Goal: Task Accomplishment & Management: Use online tool/utility

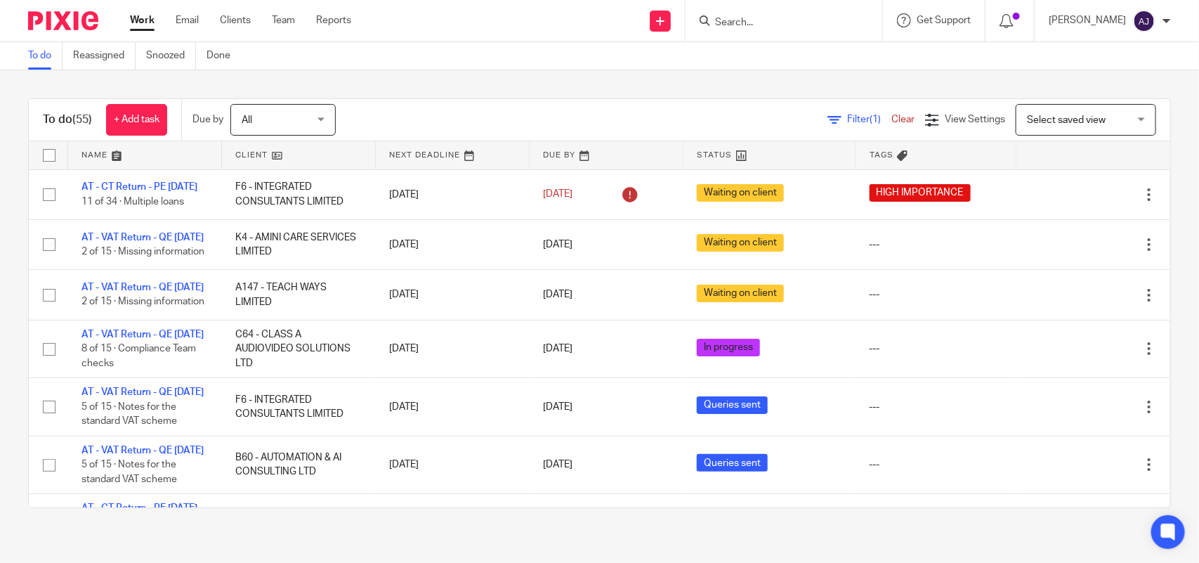
click at [828, 117] on icon at bounding box center [835, 120] width 14 height 14
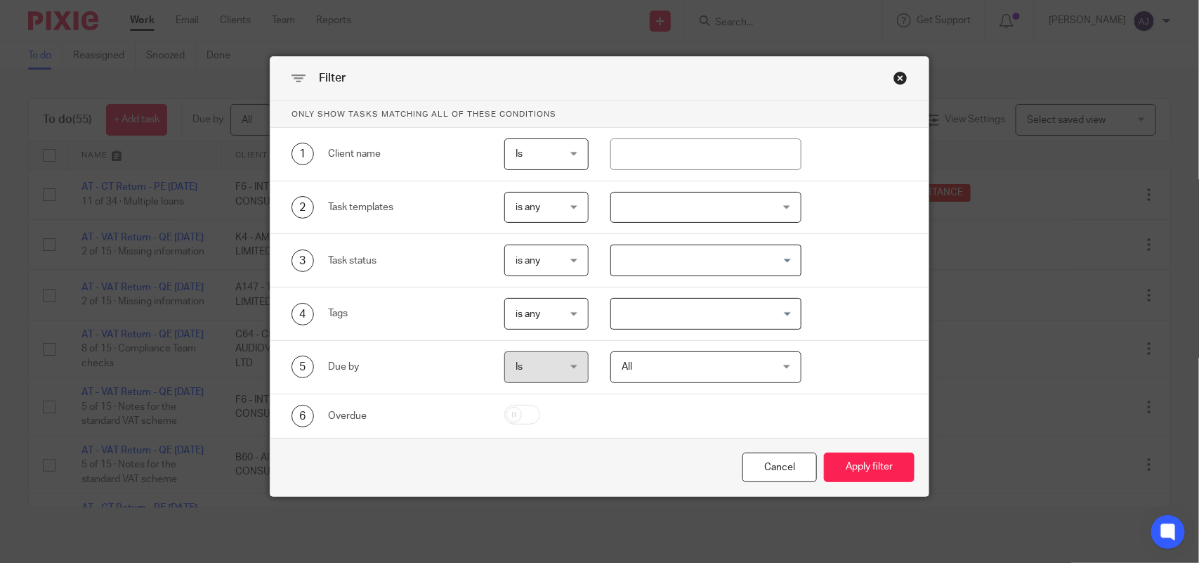
click at [564, 149] on span "Is" at bounding box center [545, 154] width 58 height 30
click at [568, 149] on div "Is Is" at bounding box center [546, 154] width 84 height 32
click at [571, 202] on div "is any is any" at bounding box center [546, 208] width 84 height 32
click at [570, 202] on div "is any is any" at bounding box center [546, 208] width 84 height 32
click at [894, 83] on div "Close this dialog window" at bounding box center [901, 78] width 14 height 14
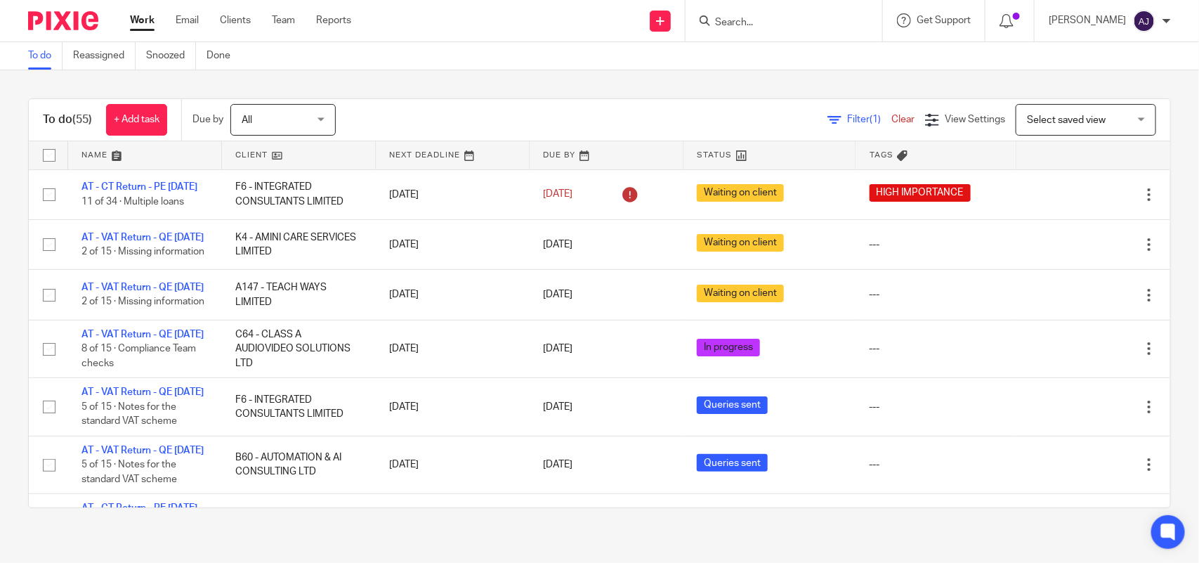
click at [1027, 121] on span "Select saved view" at bounding box center [1066, 120] width 79 height 10
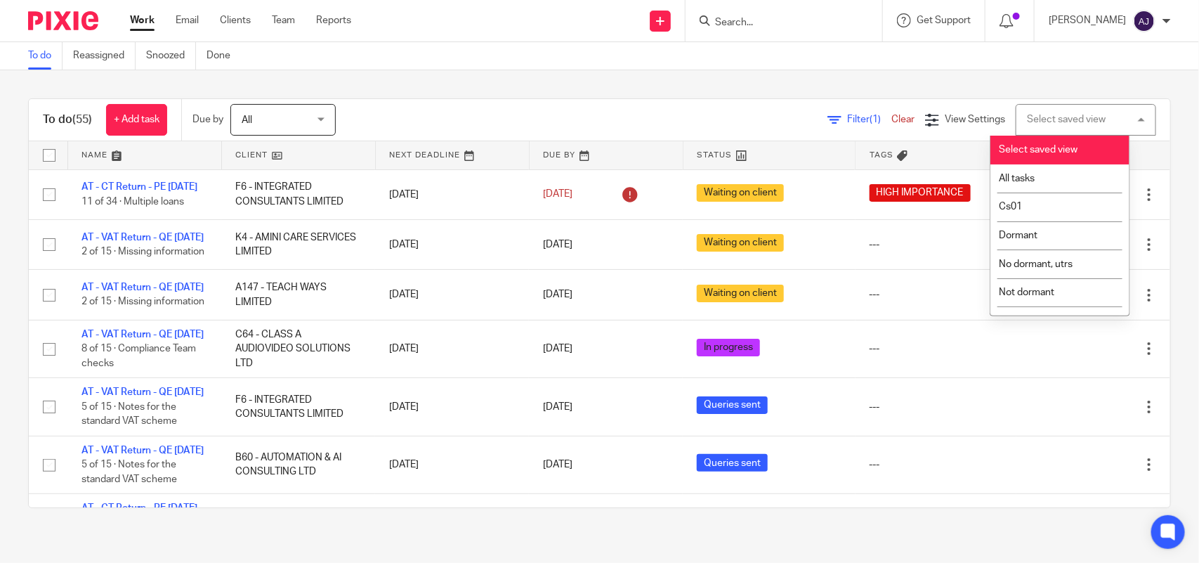
click at [1026, 124] on div "Select saved view Select saved view" at bounding box center [1086, 120] width 141 height 32
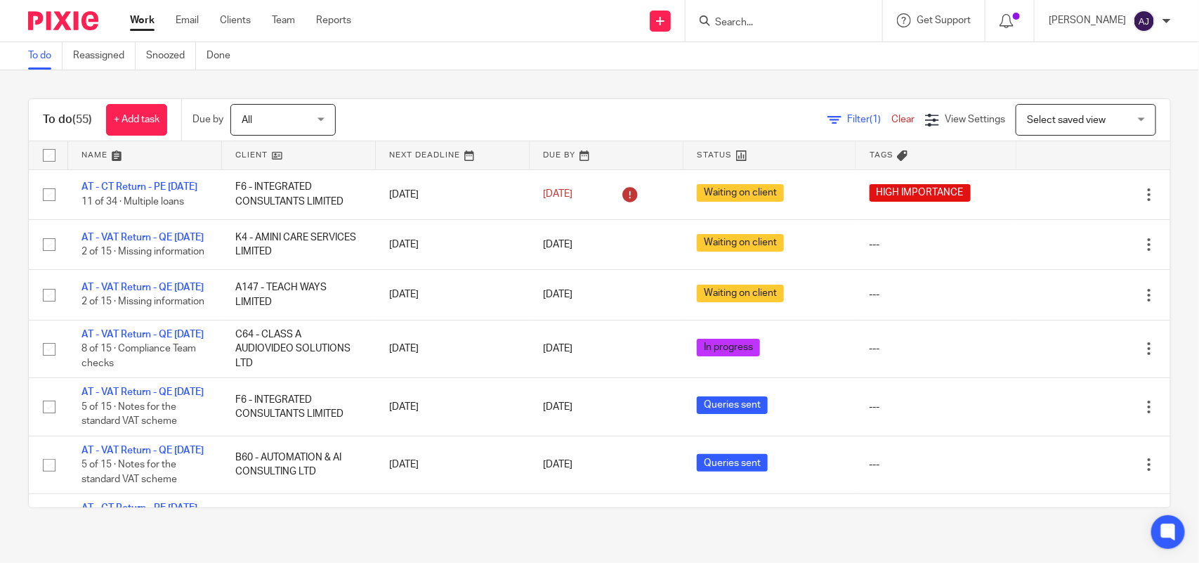
click at [1027, 124] on span "Select saved view" at bounding box center [1078, 120] width 103 height 30
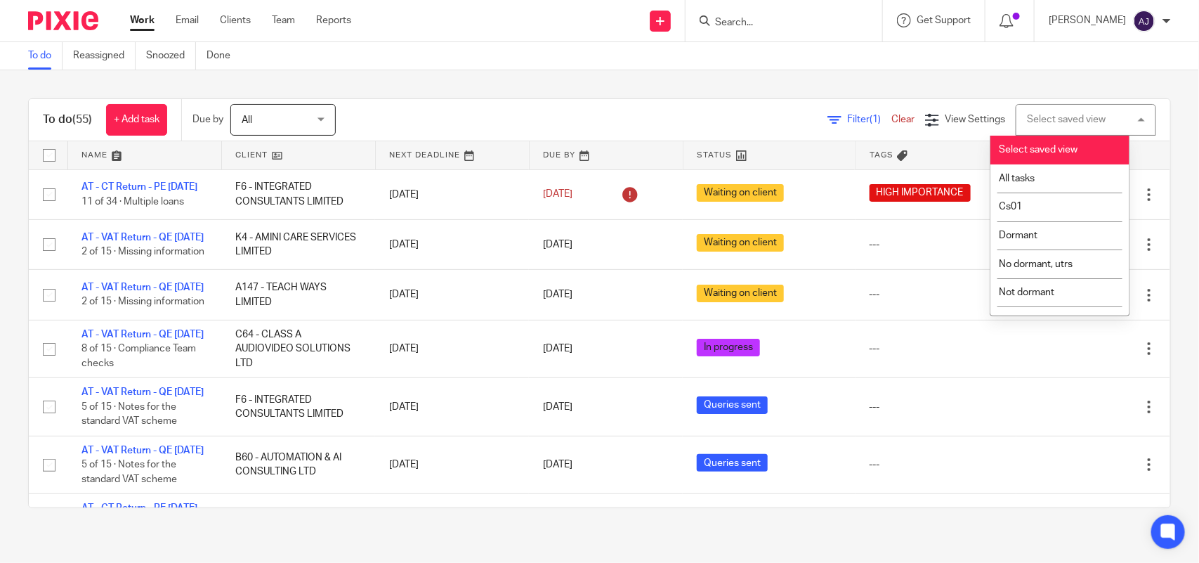
click at [1022, 125] on div "Select saved view Select saved view" at bounding box center [1086, 120] width 141 height 32
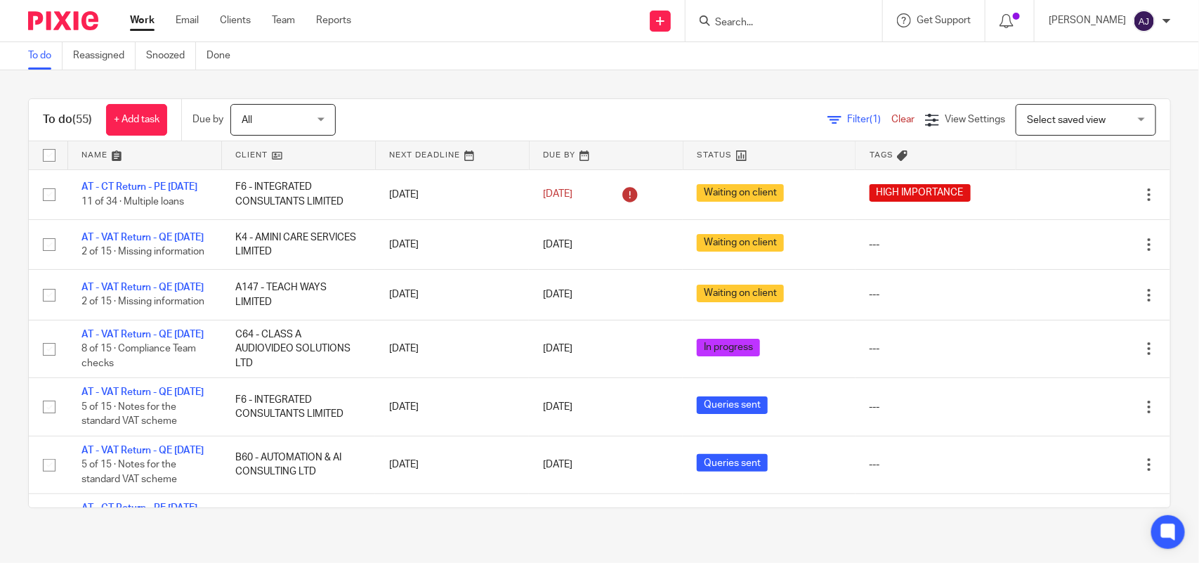
click at [1037, 132] on span "Select saved view" at bounding box center [1078, 120] width 103 height 30
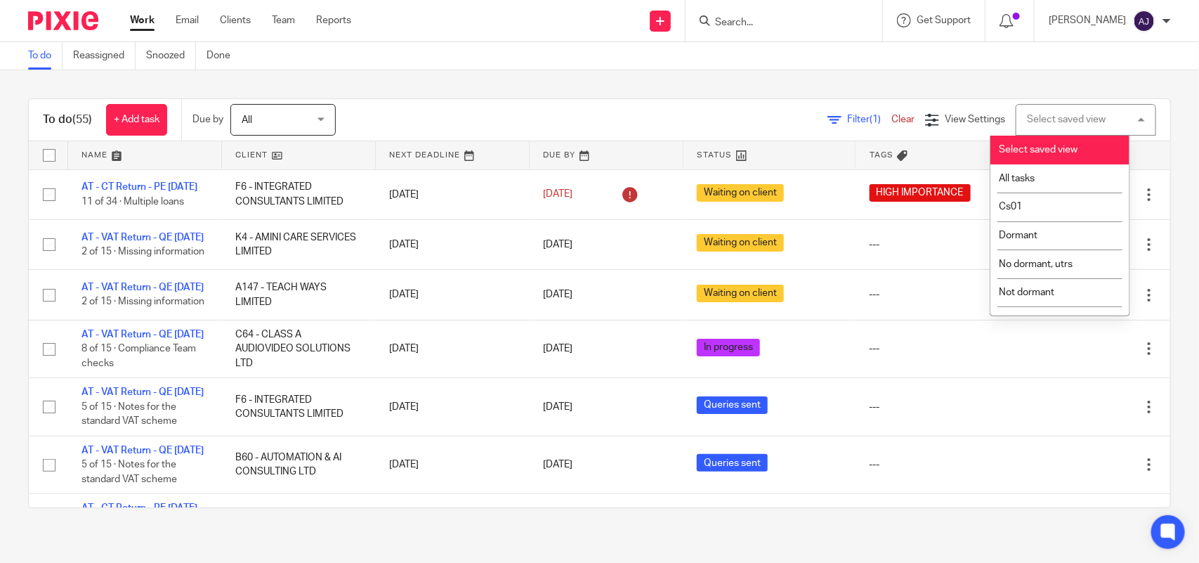
click at [1067, 110] on div "Select saved view Select saved view" at bounding box center [1086, 120] width 141 height 32
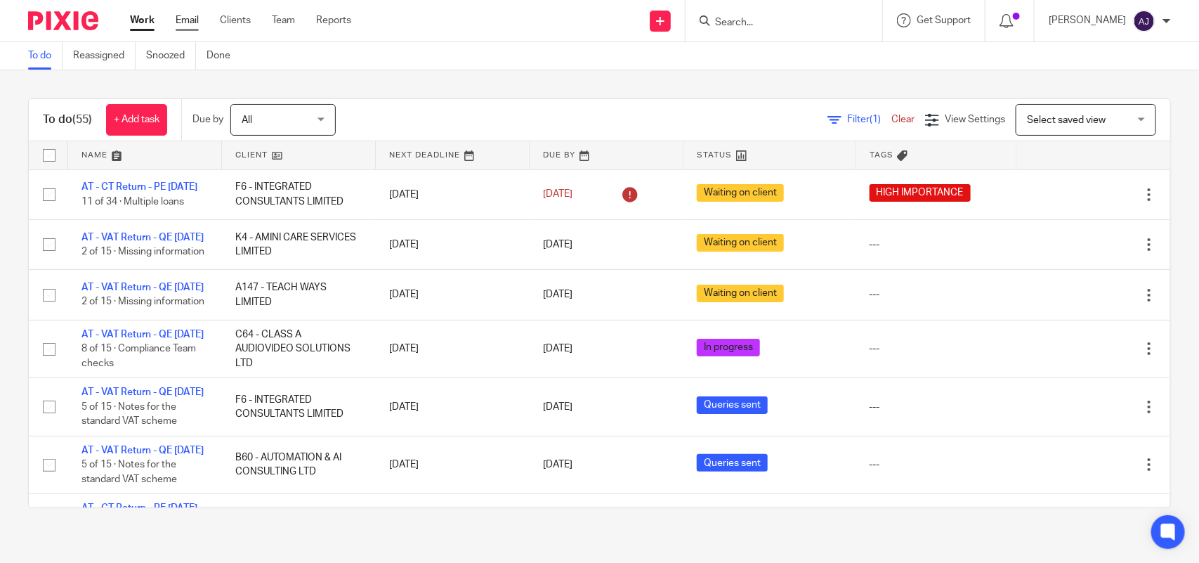
click at [183, 22] on link "Email" at bounding box center [187, 20] width 23 height 14
